Goal: Information Seeking & Learning: Learn about a topic

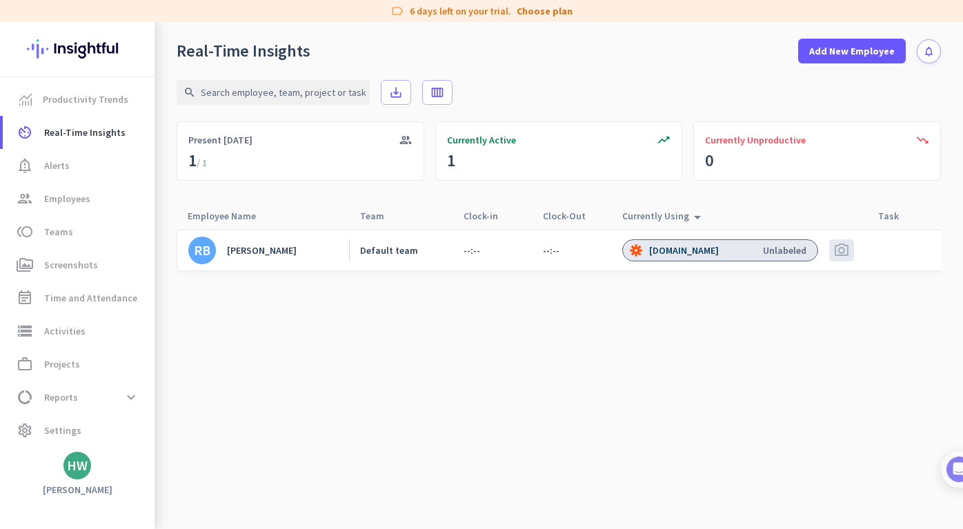
click at [281, 297] on cdk-virtual-scroll-viewport "RB [PERSON_NAME] Default team --:-- --:-- [DOMAIN_NAME] Unlabeled photo_camera" at bounding box center [559, 379] width 764 height 300
click at [844, 253] on span "photo_camera" at bounding box center [841, 250] width 17 height 17
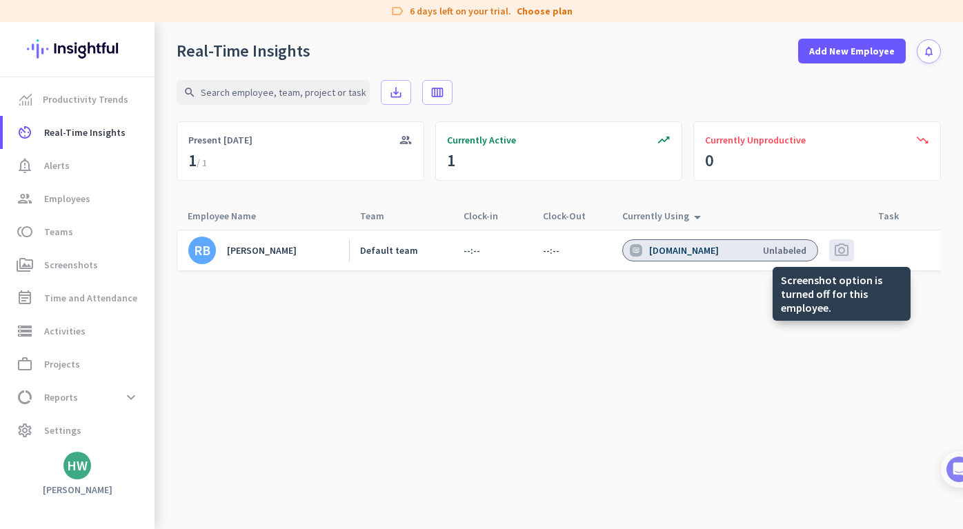
click at [843, 248] on span "photo_camera" at bounding box center [841, 250] width 17 height 17
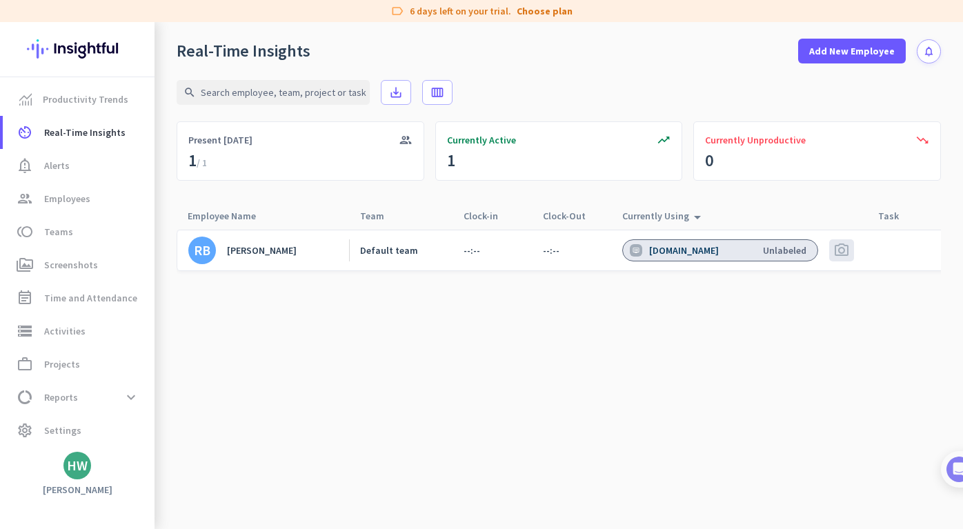
click at [261, 252] on div "[PERSON_NAME]" at bounding box center [262, 250] width 70 height 12
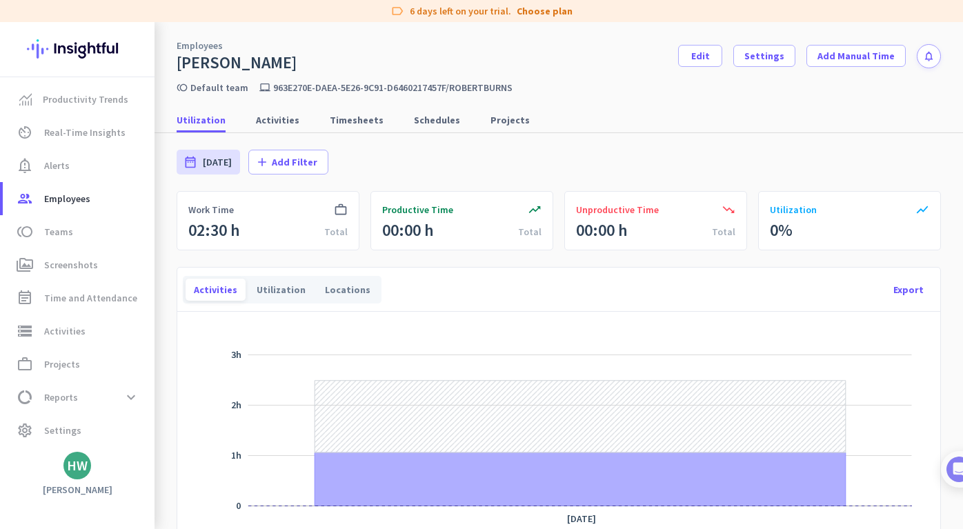
click at [252, 222] on div "work_outline Work Time 02:30 h Total" at bounding box center [268, 220] width 183 height 59
click at [226, 221] on div "02:30 h" at bounding box center [214, 230] width 52 height 22
click at [274, 117] on span "Activities" at bounding box center [277, 120] width 43 height 14
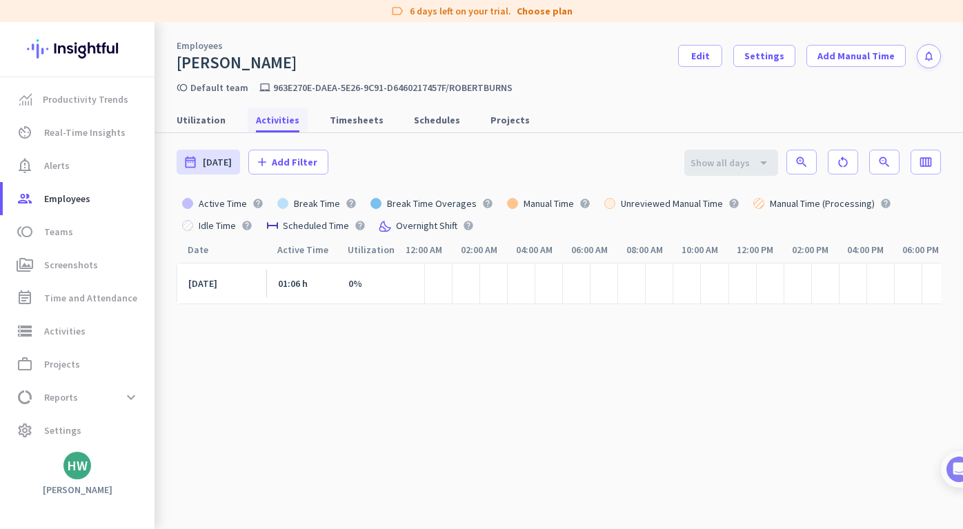
scroll to position [0, 147]
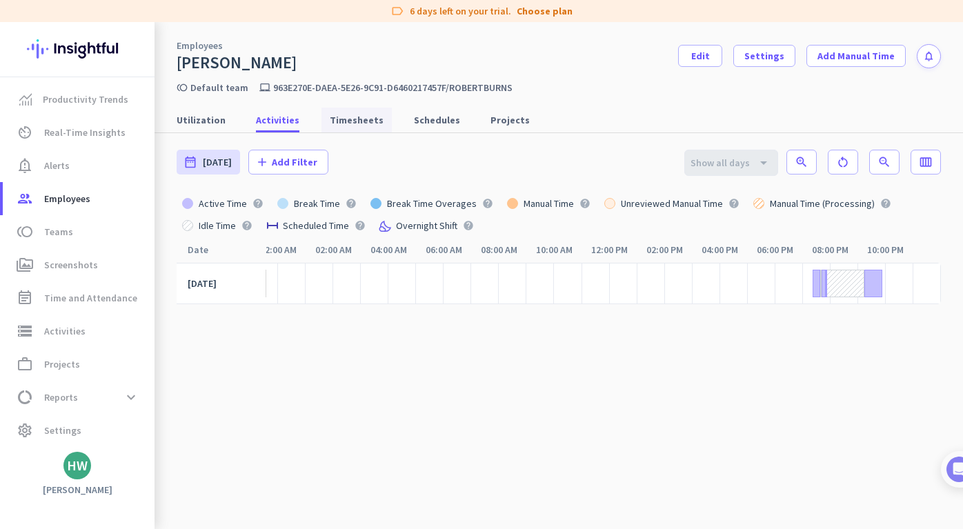
click at [344, 124] on span "Timesheets" at bounding box center [357, 120] width 54 height 14
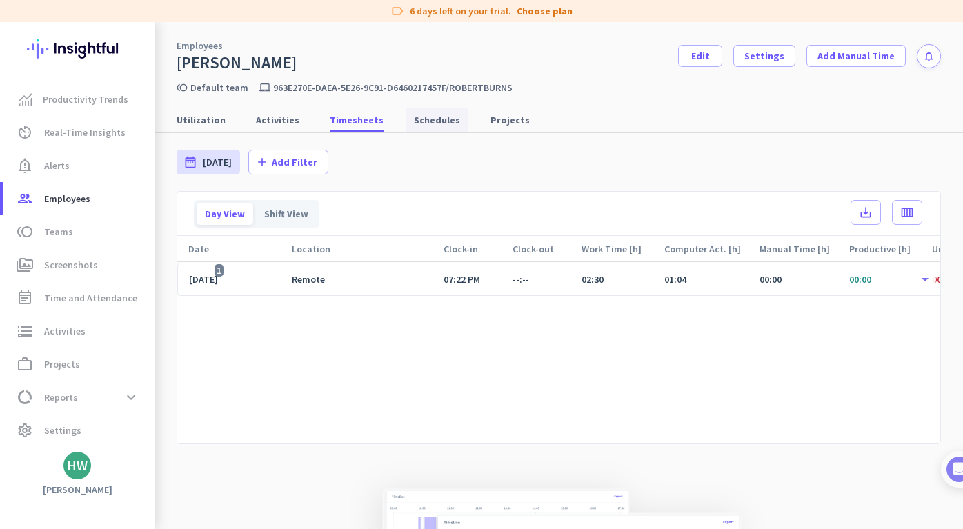
click at [434, 121] on span "Schedules" at bounding box center [437, 120] width 46 height 14
type input "[DATE] - [DATE]"
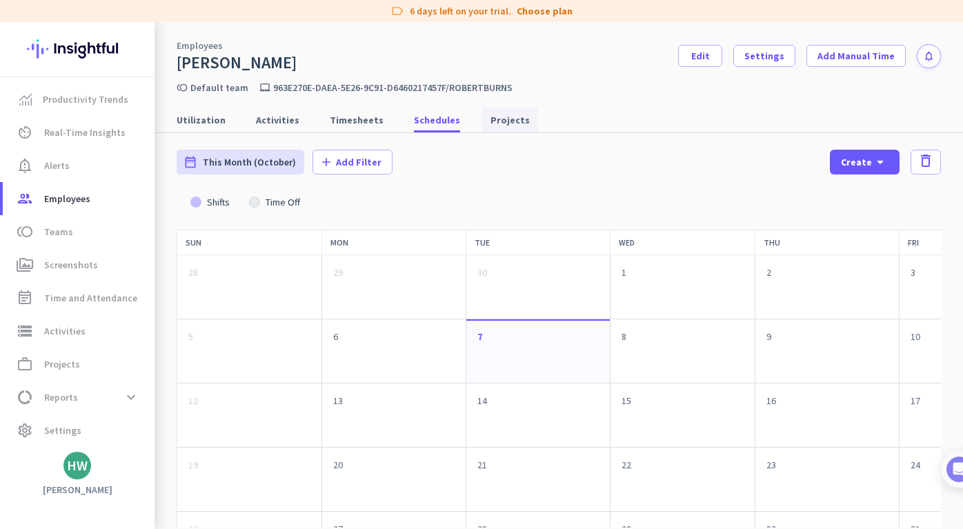
click at [482, 120] on link "Projects" at bounding box center [510, 120] width 56 height 25
type input "[DATE] - [DATE]"
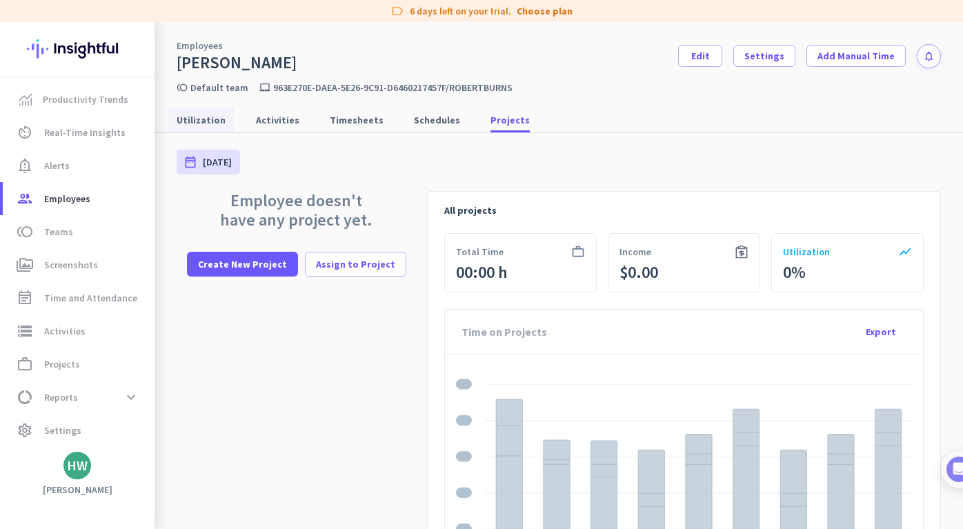
click at [207, 122] on span "Utilization" at bounding box center [201, 120] width 49 height 14
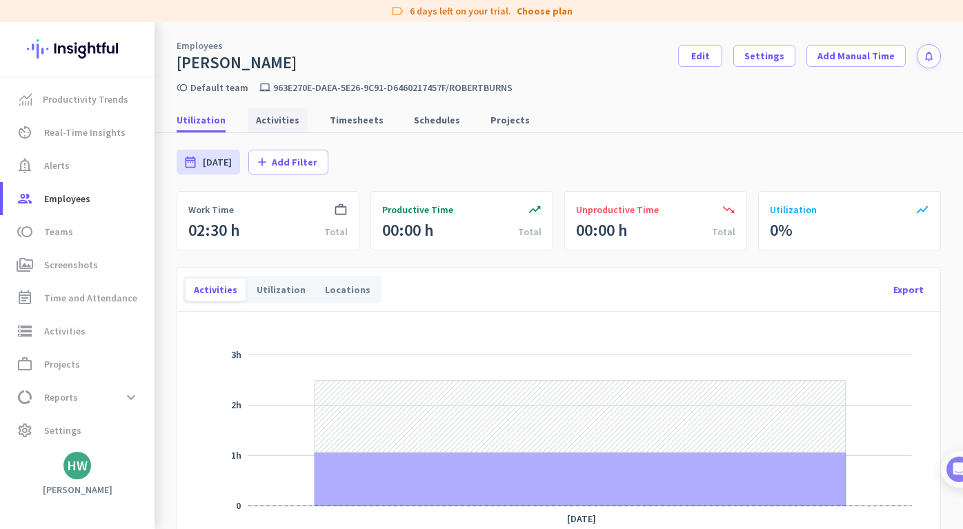
click at [288, 120] on span "Activities" at bounding box center [277, 120] width 43 height 14
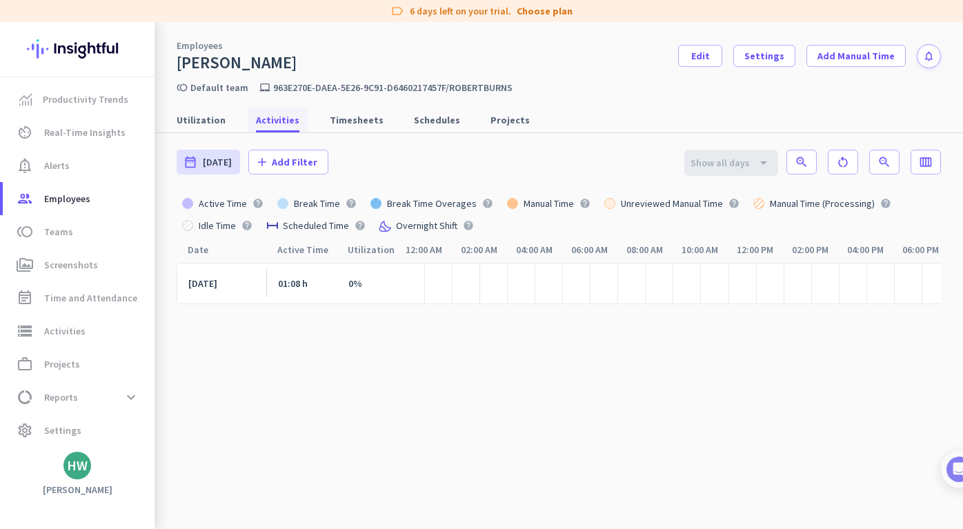
scroll to position [0, 147]
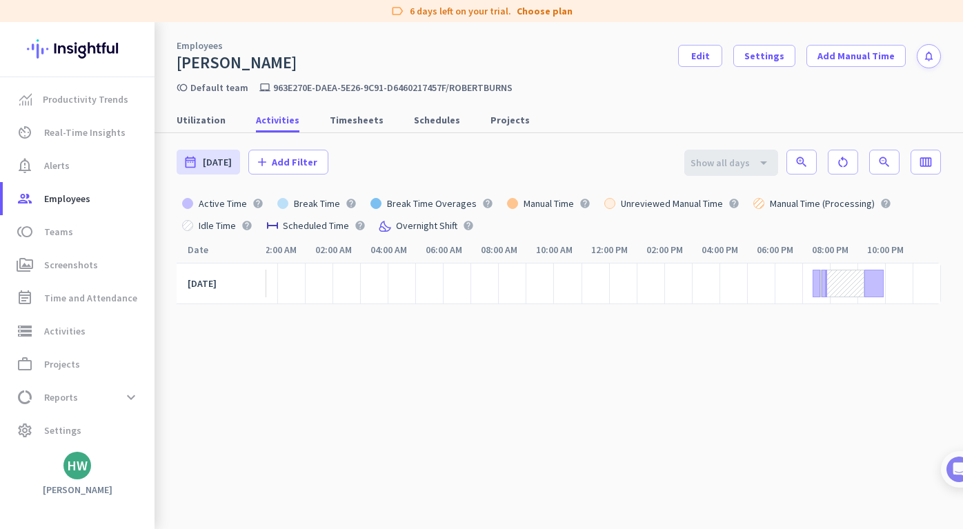
click at [820, 282] on div at bounding box center [820, 284] width 1 height 28
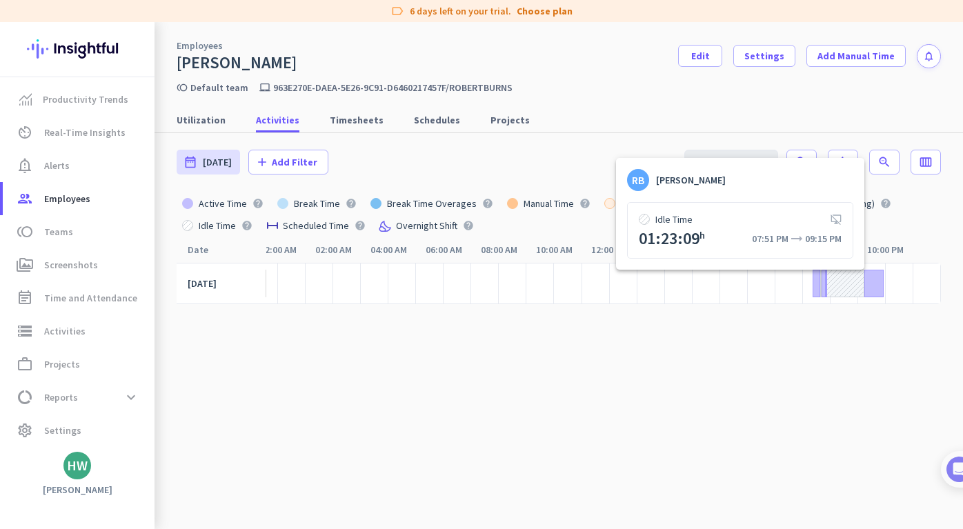
click at [850, 282] on div at bounding box center [845, 284] width 38 height 28
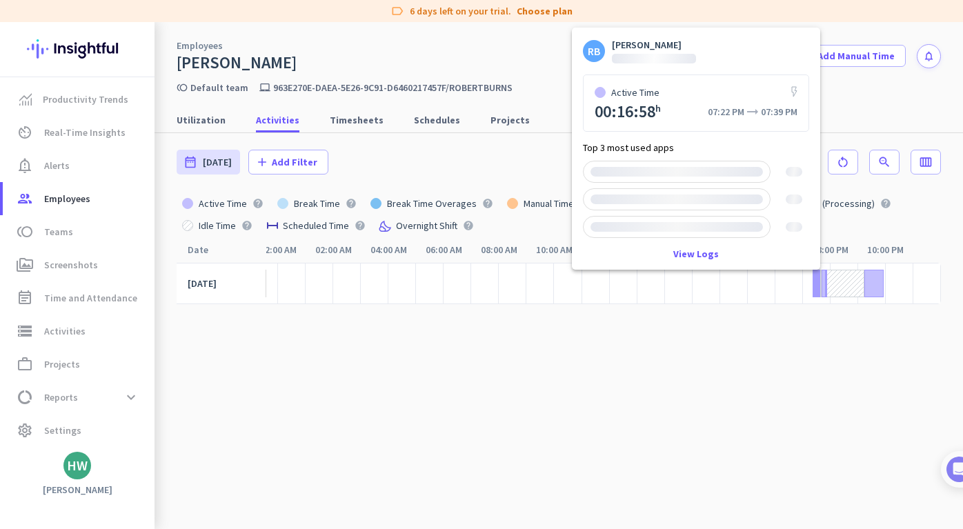
click at [813, 290] on div at bounding box center [817, 284] width 8 height 28
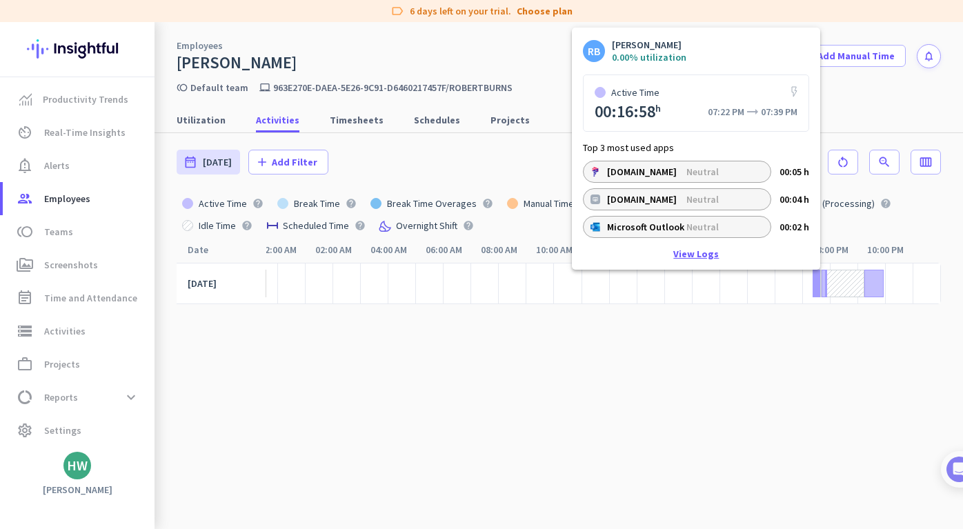
click at [691, 249] on link "View Logs" at bounding box center [696, 254] width 46 height 10
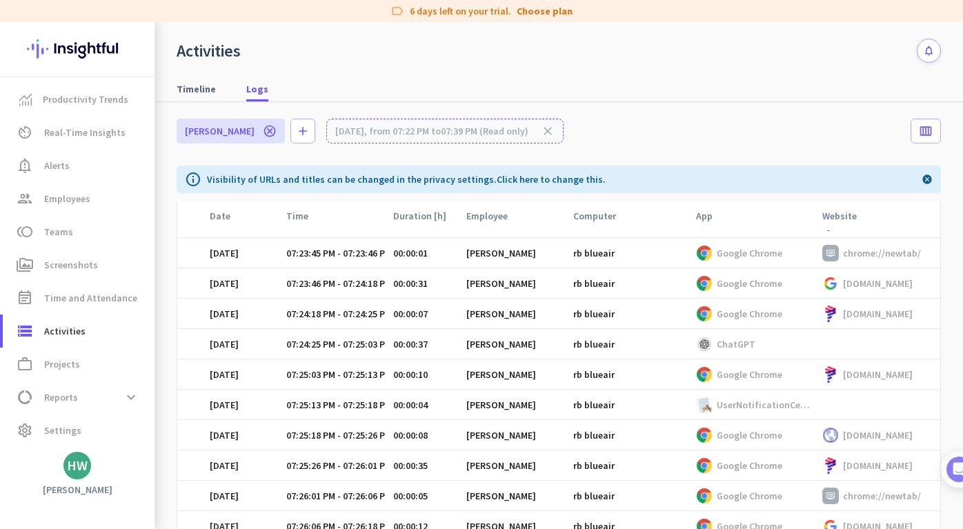
scroll to position [205, 0]
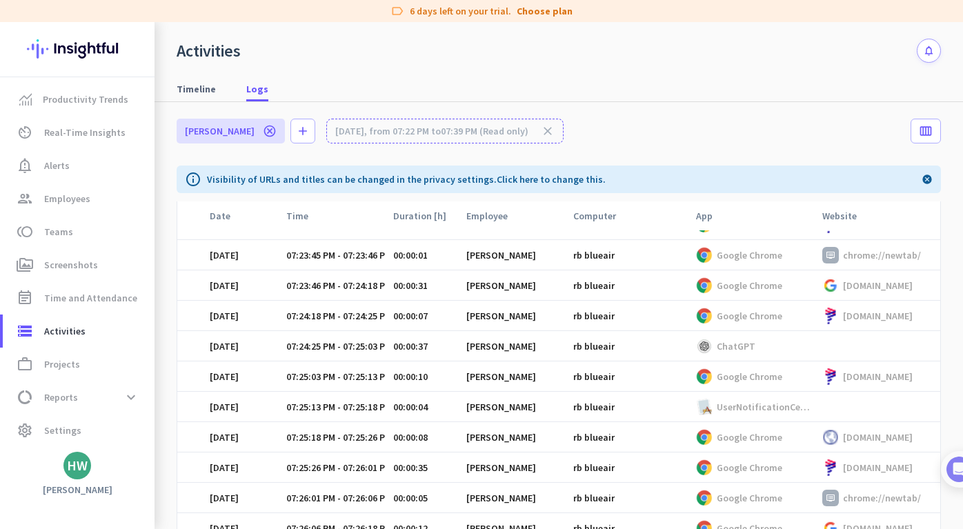
click at [833, 348] on td at bounding box center [877, 346] width 126 height 30
click at [735, 347] on p "ChatGPT" at bounding box center [736, 346] width 39 height 12
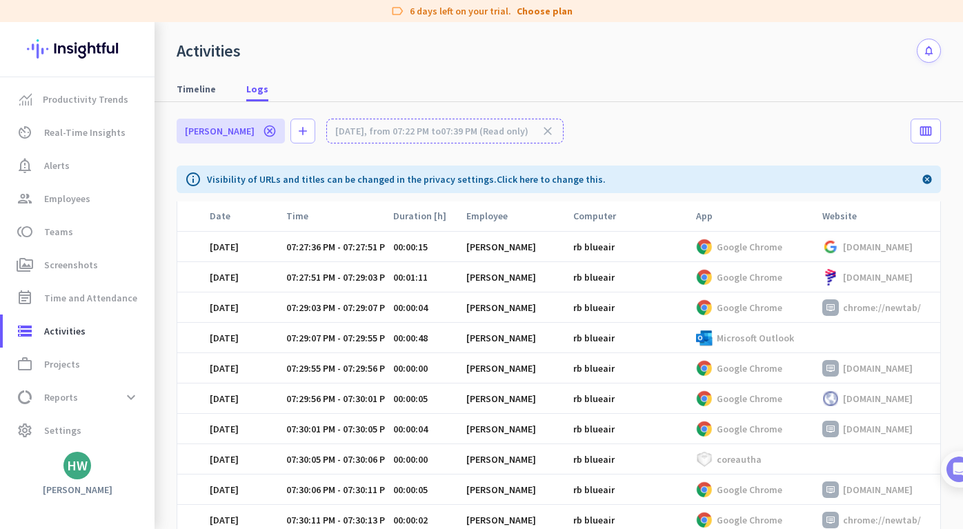
scroll to position [664, 0]
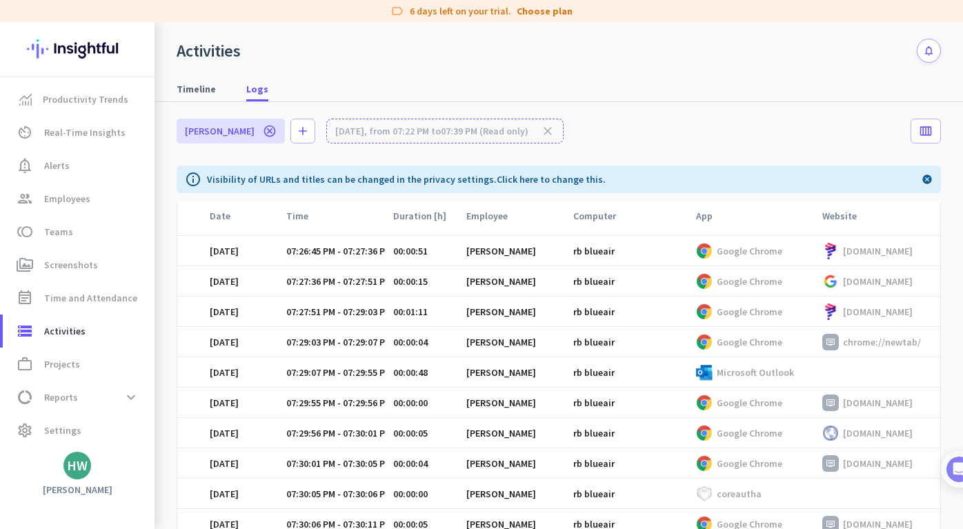
click at [741, 369] on p "Microsoft Outlook" at bounding box center [755, 372] width 77 height 12
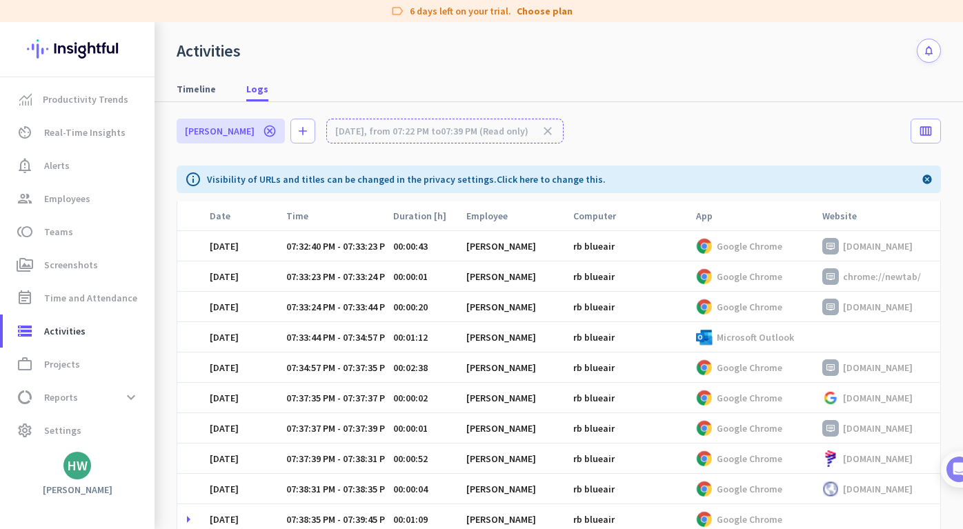
scroll to position [1433, 0]
